Goal: Information Seeking & Learning: Learn about a topic

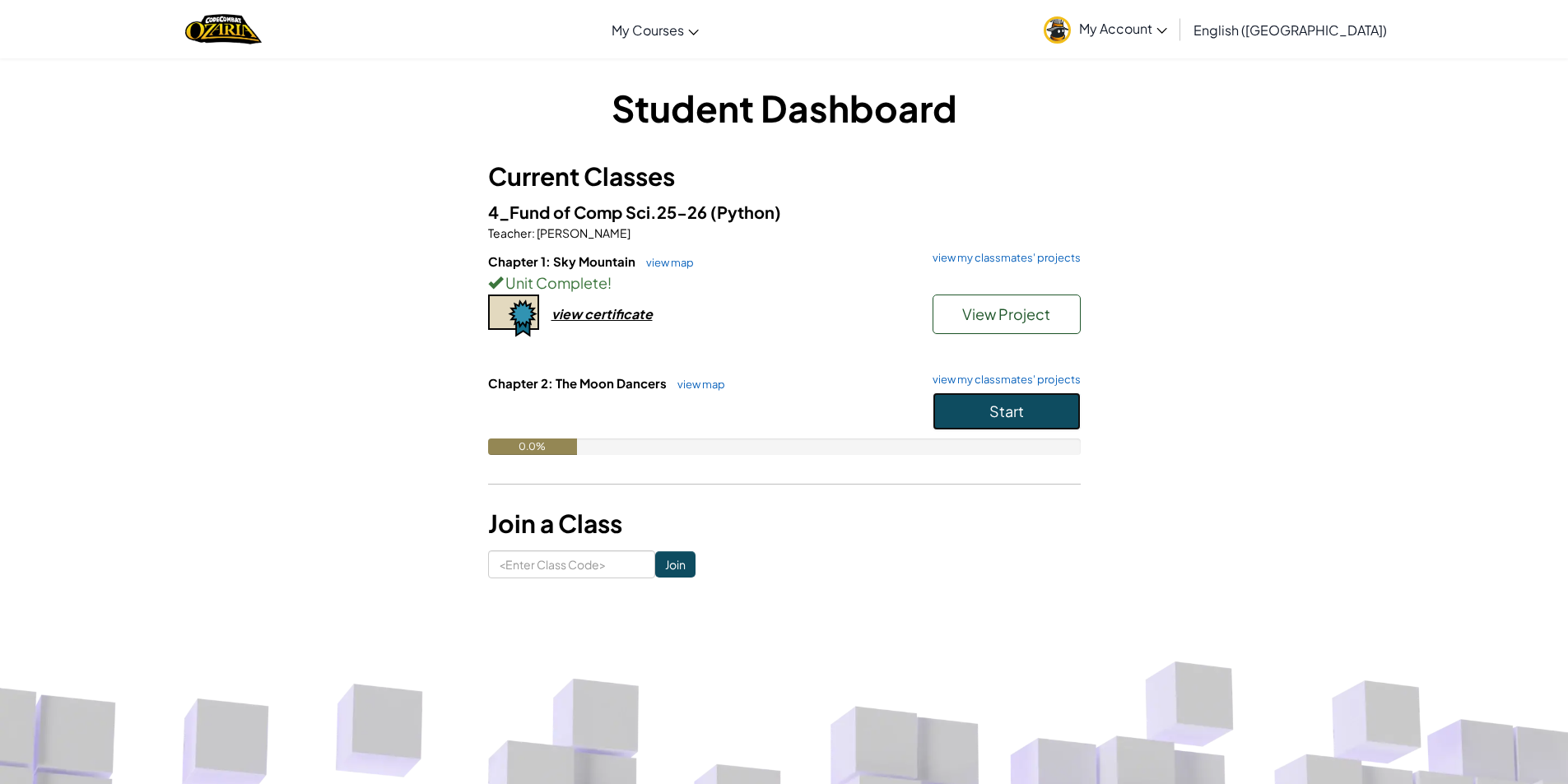
click at [1028, 408] on button "Start" at bounding box center [1006, 411] width 148 height 38
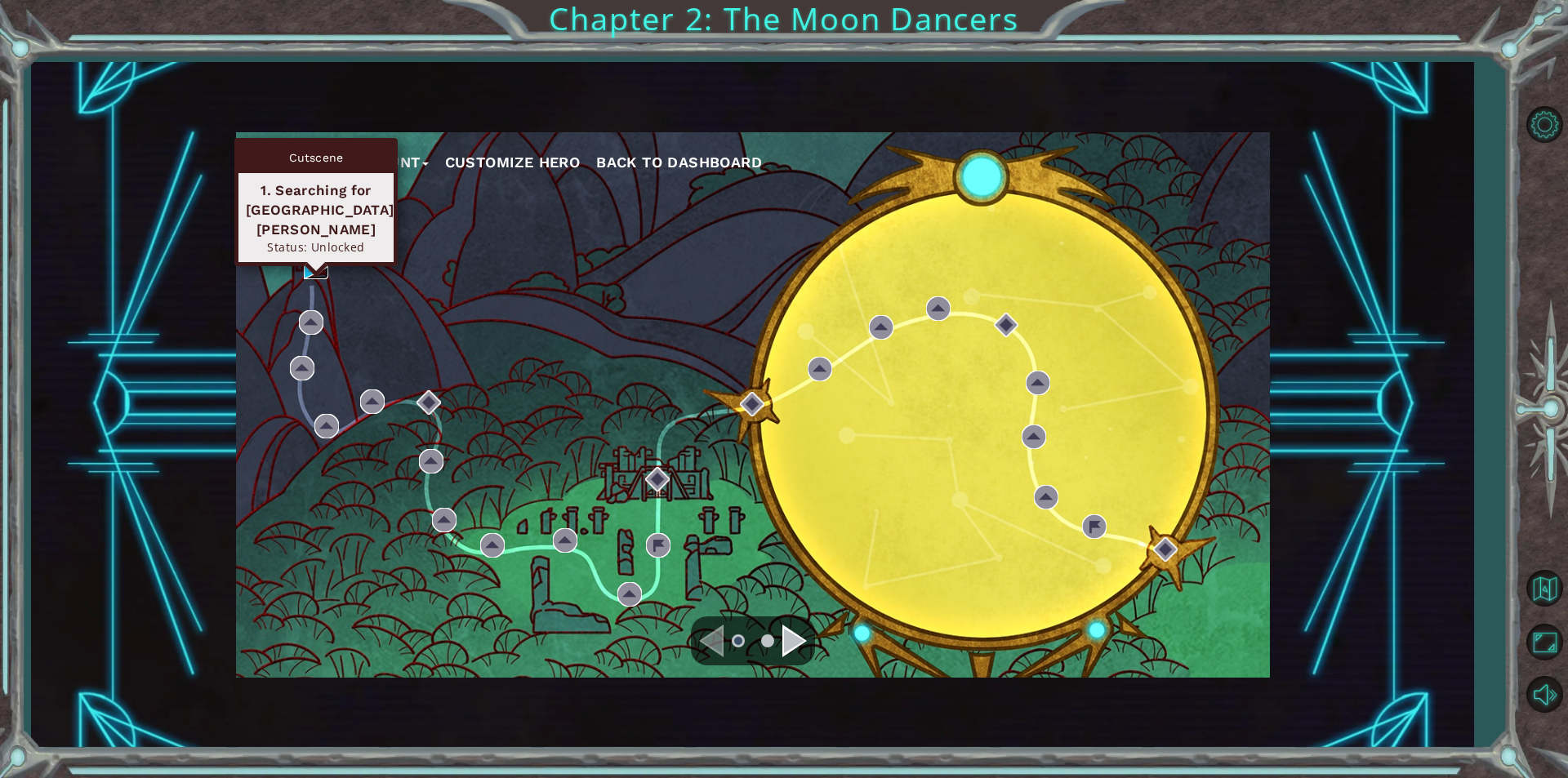
click at [309, 268] on img at bounding box center [315, 267] width 24 height 24
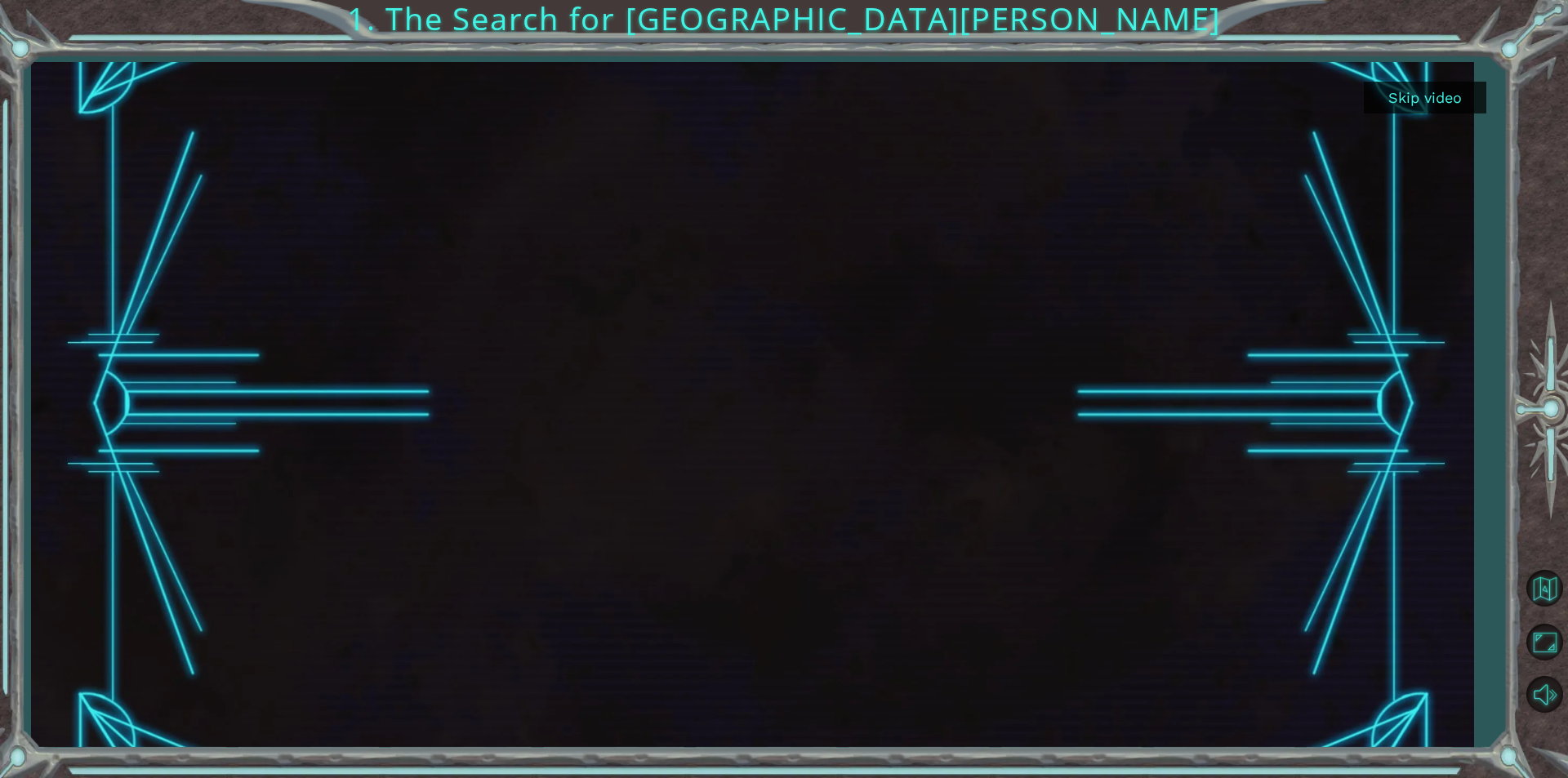
click at [1447, 573] on div at bounding box center [752, 404] width 1442 height 685
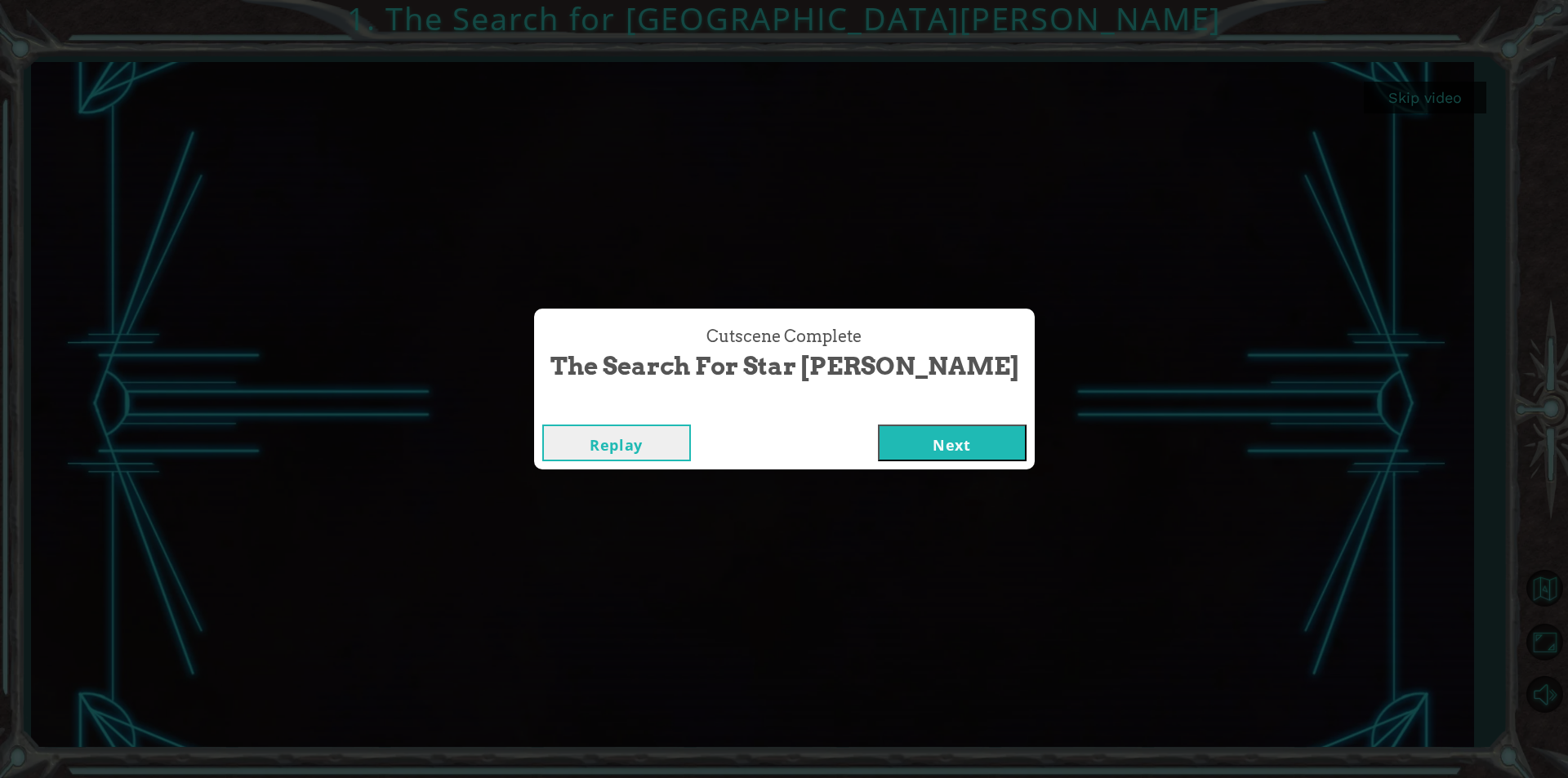
click at [927, 439] on button "Next" at bounding box center [952, 443] width 148 height 37
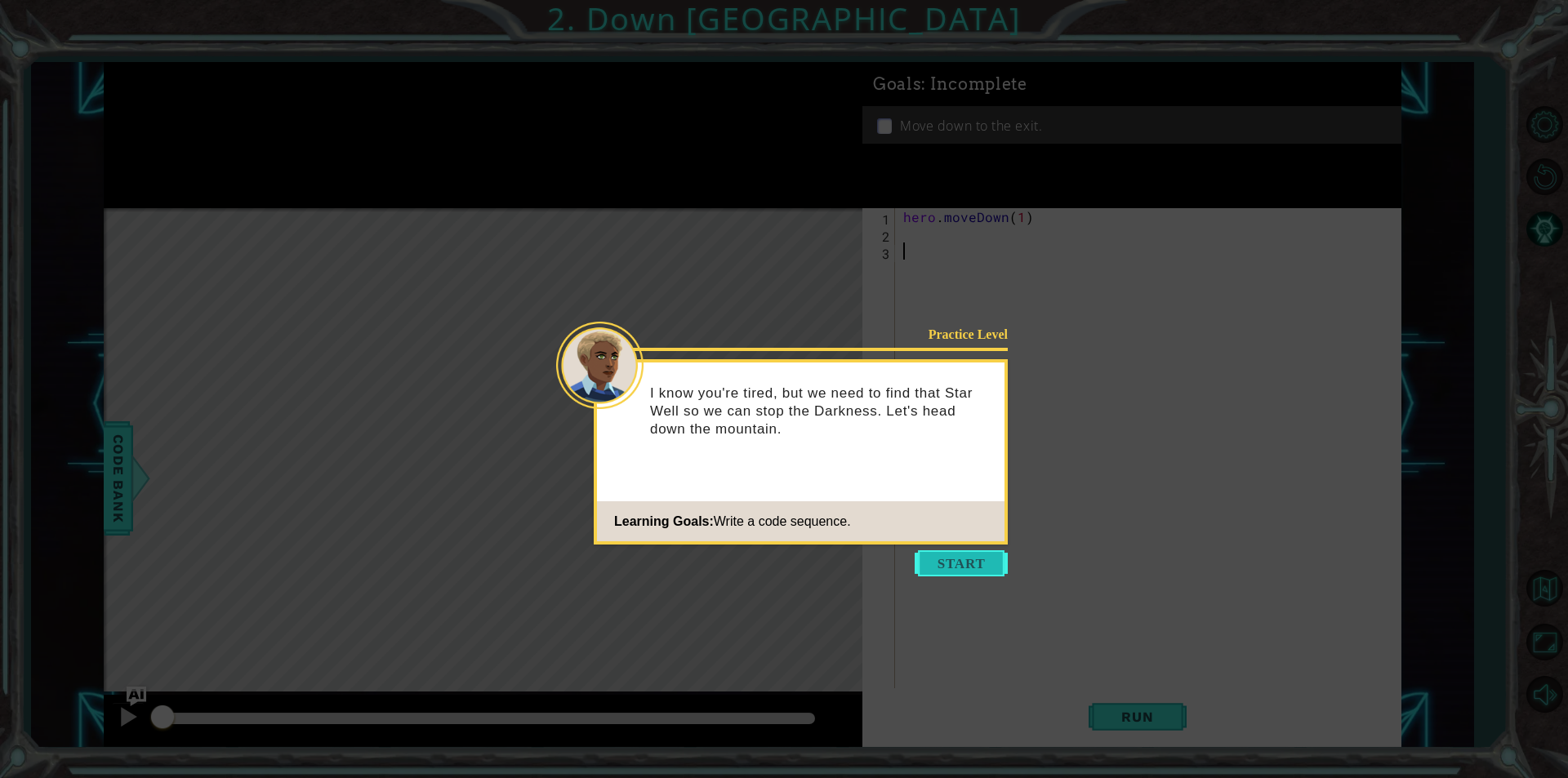
click at [975, 560] on button "Start" at bounding box center [961, 563] width 93 height 26
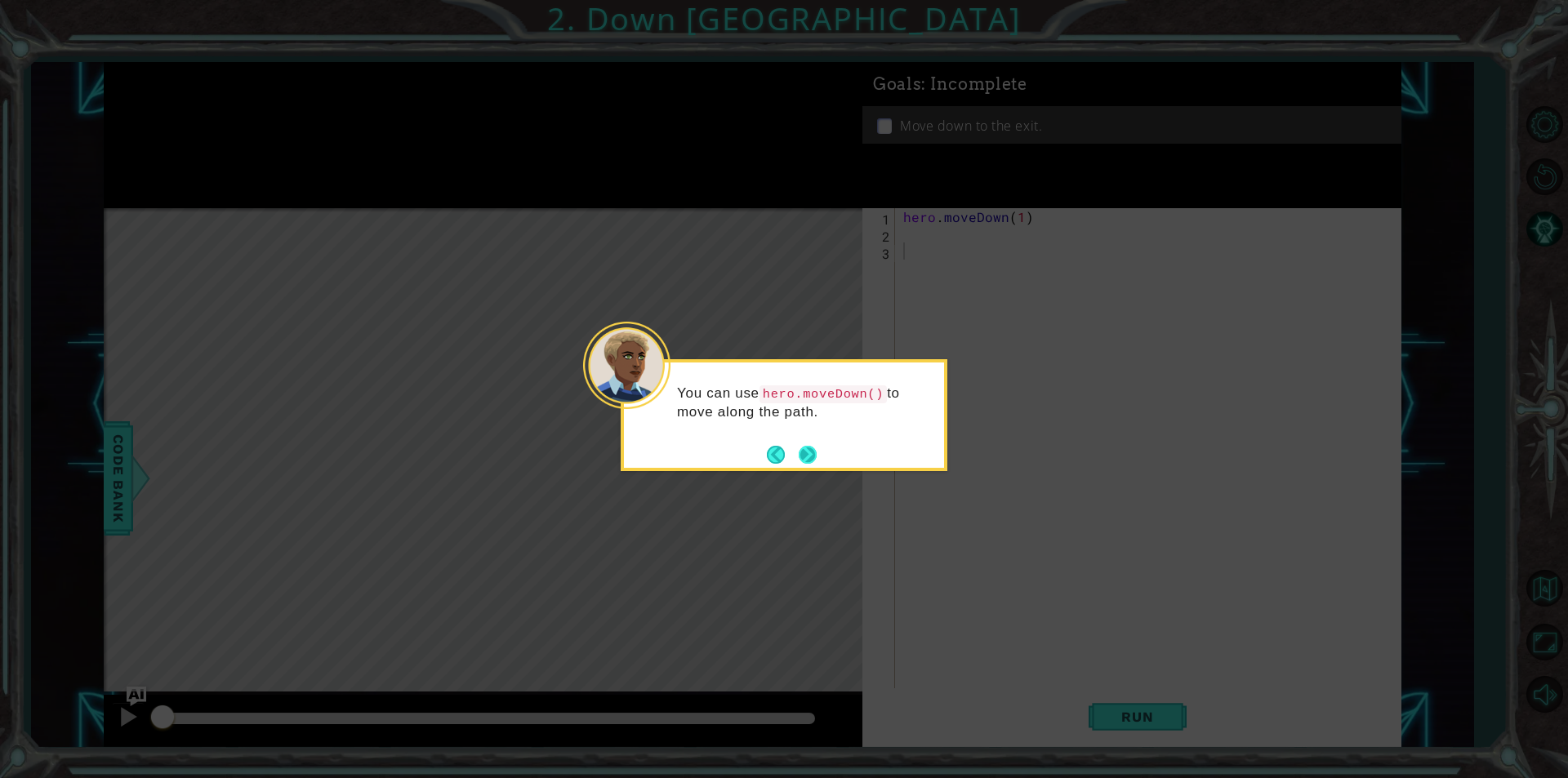
click at [817, 454] on button "Next" at bounding box center [807, 454] width 18 height 18
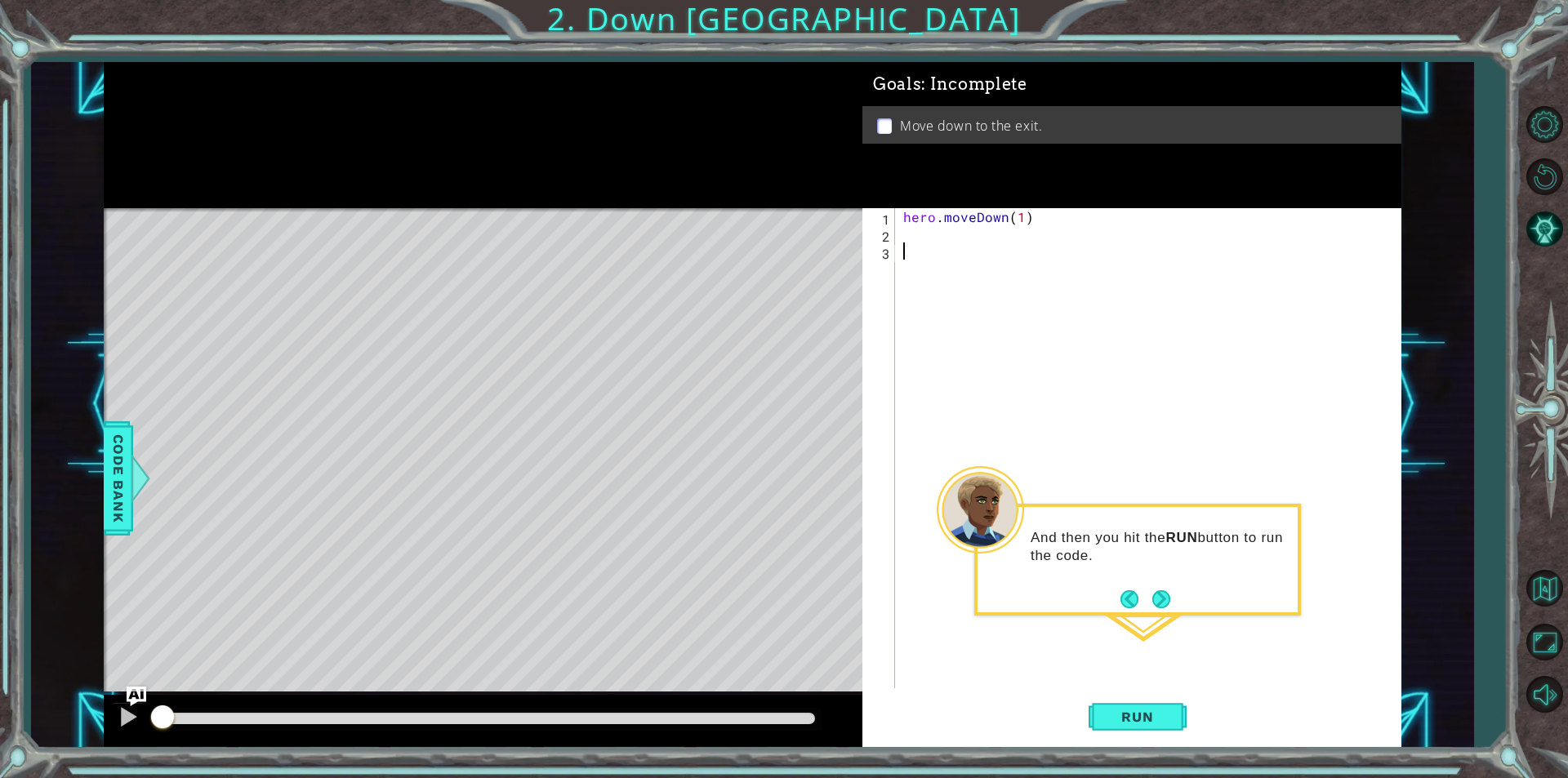
click at [1020, 218] on div "hero . moveDown ( 1 )" at bounding box center [1152, 464] width 505 height 514
type textarea "hero.moveDown(2)"
click at [1160, 710] on span "Run" at bounding box center [1137, 716] width 65 height 16
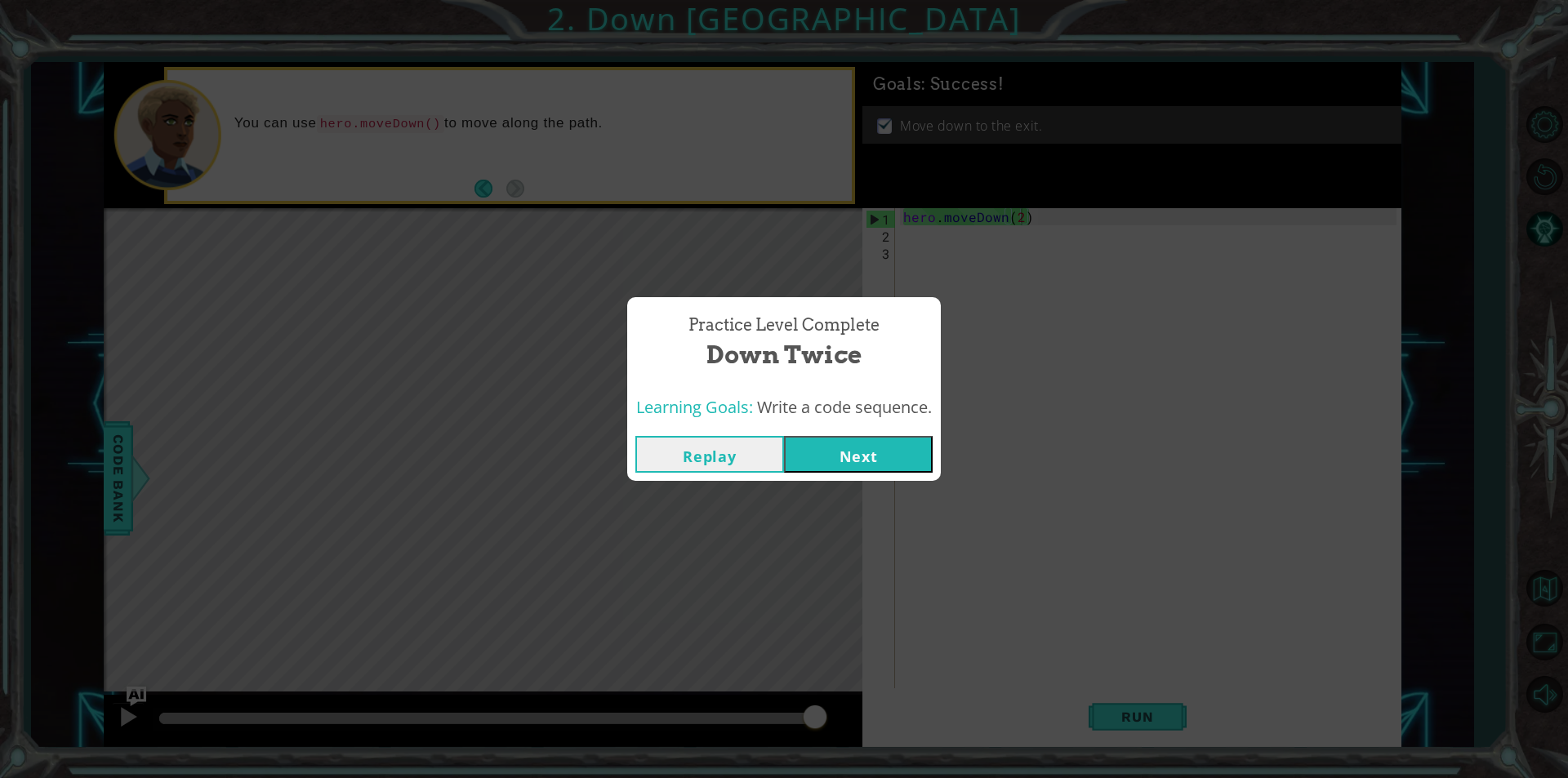
click at [852, 450] on button "Next" at bounding box center [858, 454] width 148 height 37
